Goal: Transaction & Acquisition: Purchase product/service

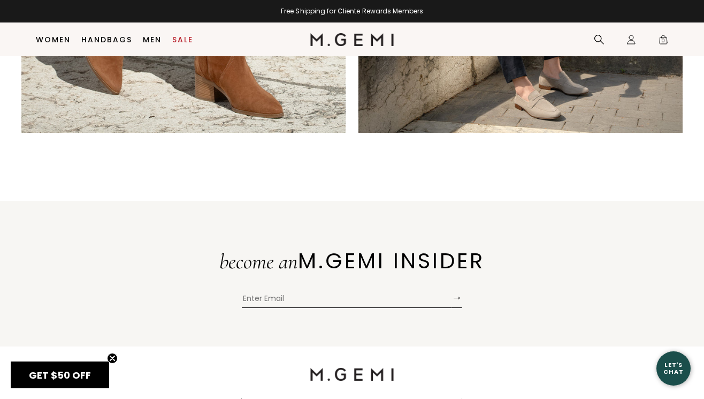
scroll to position [2119, 0]
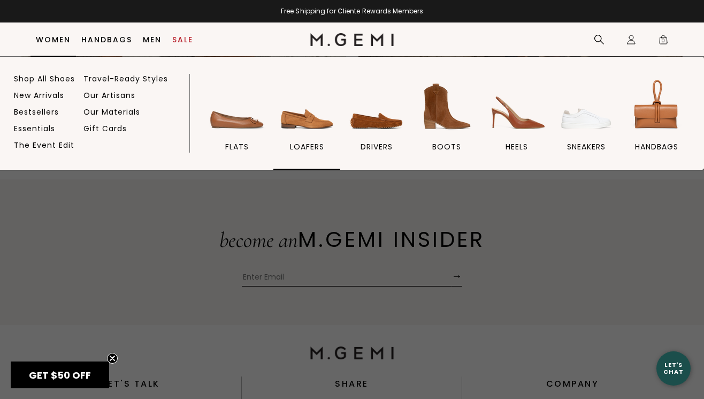
click at [317, 128] on img at bounding box center [307, 107] width 60 height 60
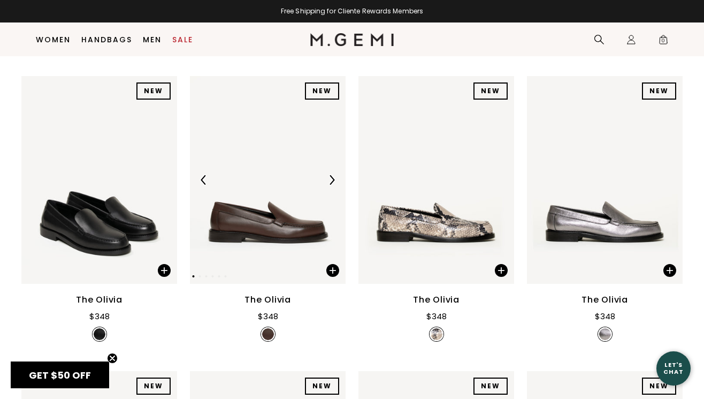
click at [333, 176] on img at bounding box center [332, 180] width 10 height 10
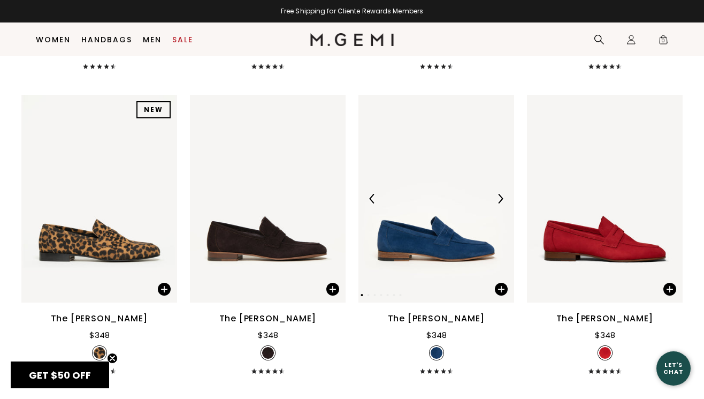
scroll to position [798, 0]
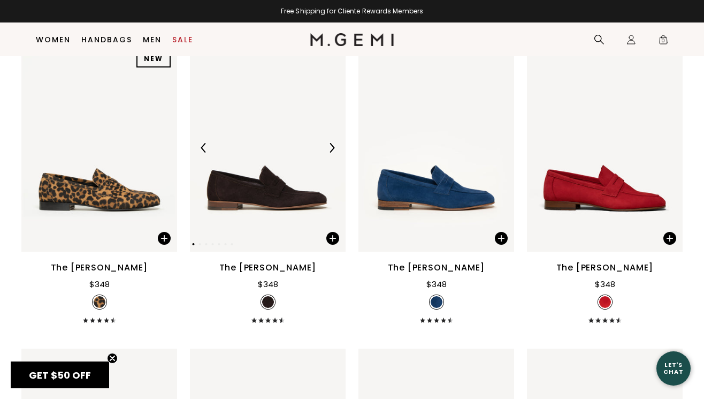
click at [333, 146] on img at bounding box center [332, 148] width 10 height 10
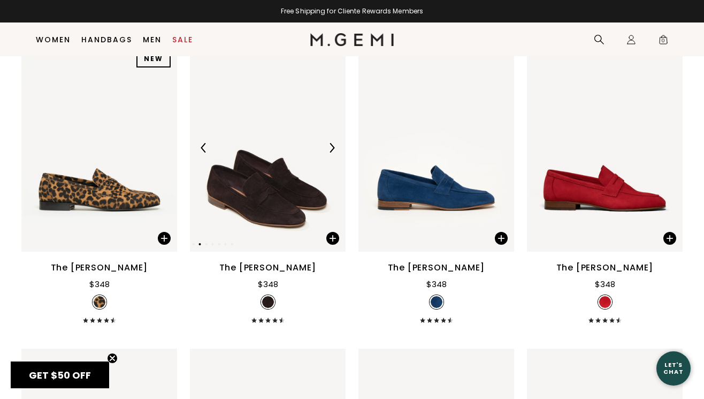
click at [333, 145] on img at bounding box center [332, 148] width 10 height 10
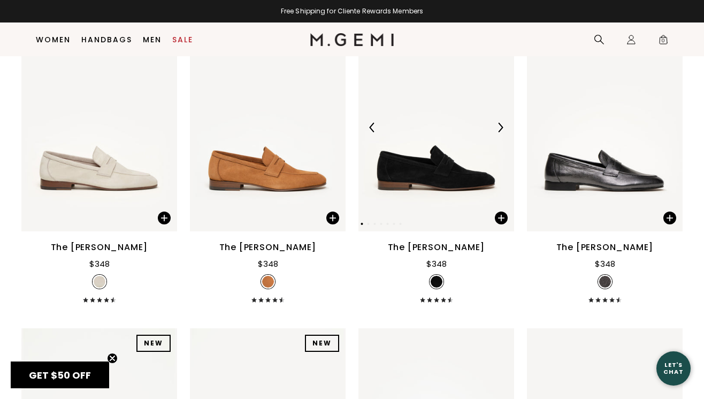
scroll to position [1129, 0]
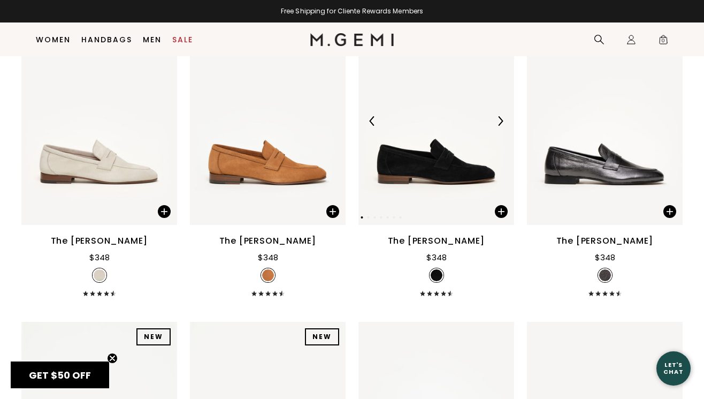
click at [500, 116] on img at bounding box center [501, 121] width 10 height 10
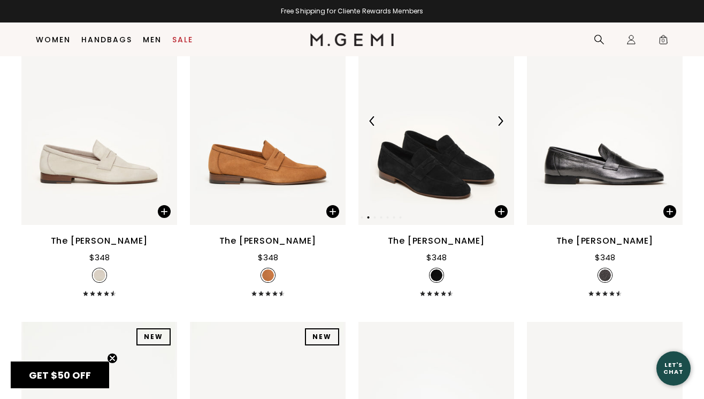
click at [500, 116] on img at bounding box center [501, 121] width 10 height 10
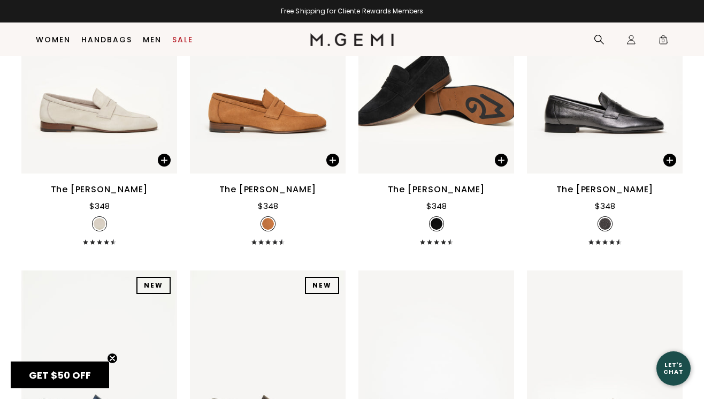
scroll to position [1177, 0]
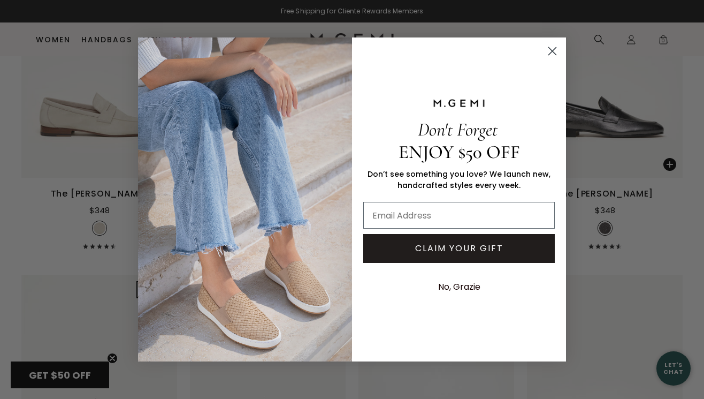
click at [555, 49] on icon "Close dialog" at bounding box center [552, 51] width 7 height 7
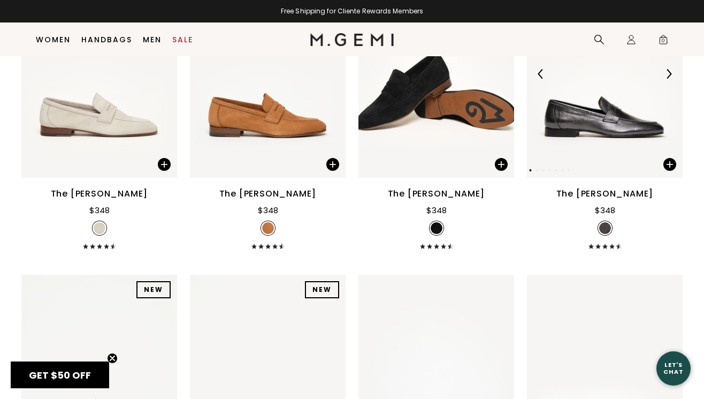
click at [670, 69] on img at bounding box center [669, 74] width 10 height 10
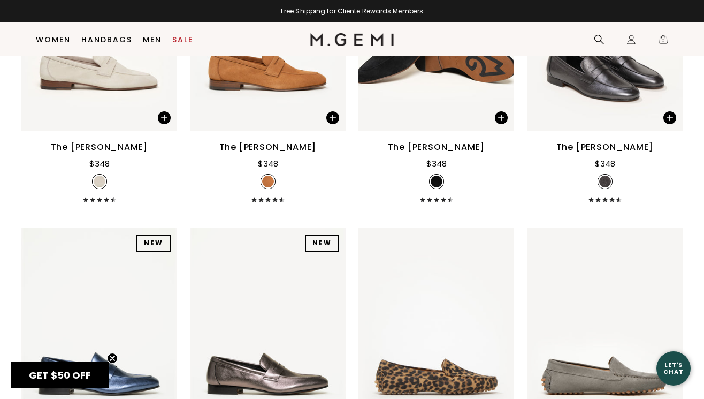
scroll to position [1423, 0]
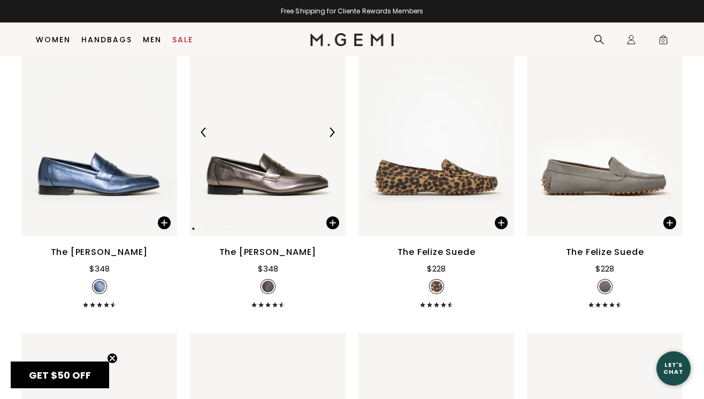
click at [333, 127] on img at bounding box center [332, 132] width 10 height 10
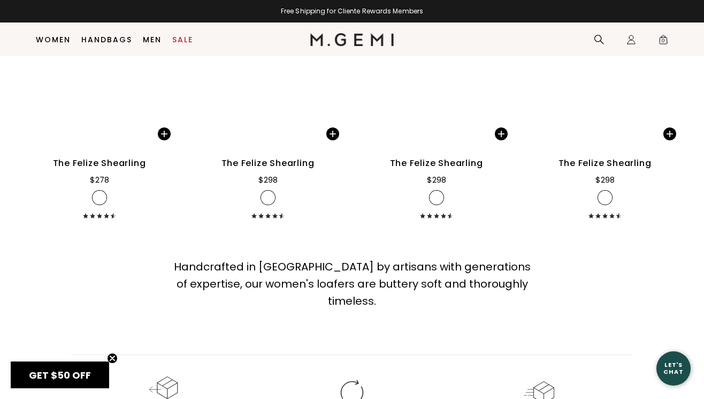
scroll to position [2674, 0]
